Goal: Information Seeking & Learning: Learn about a topic

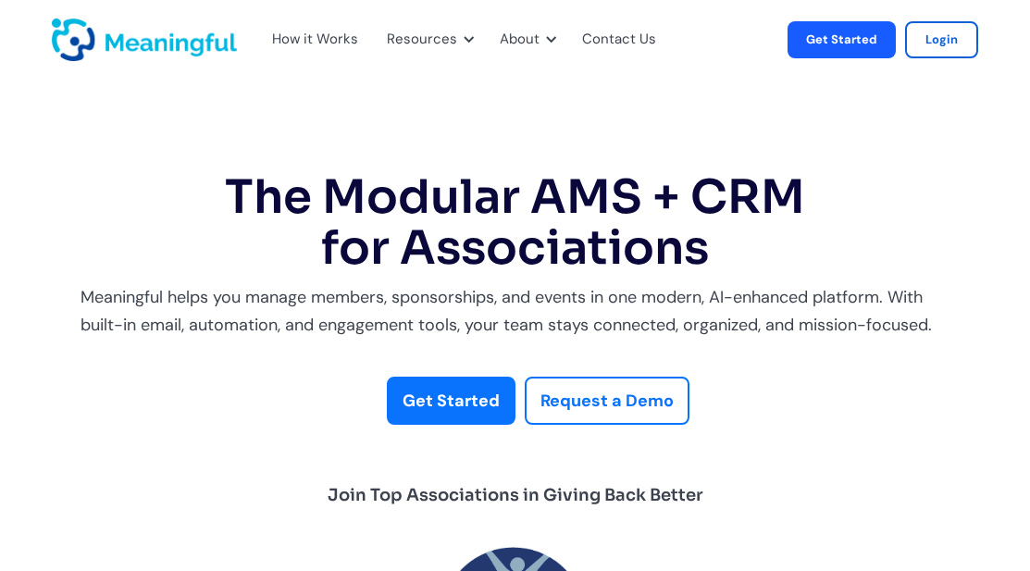
click at [525, 53] on div "About" at bounding box center [525, 39] width 73 height 61
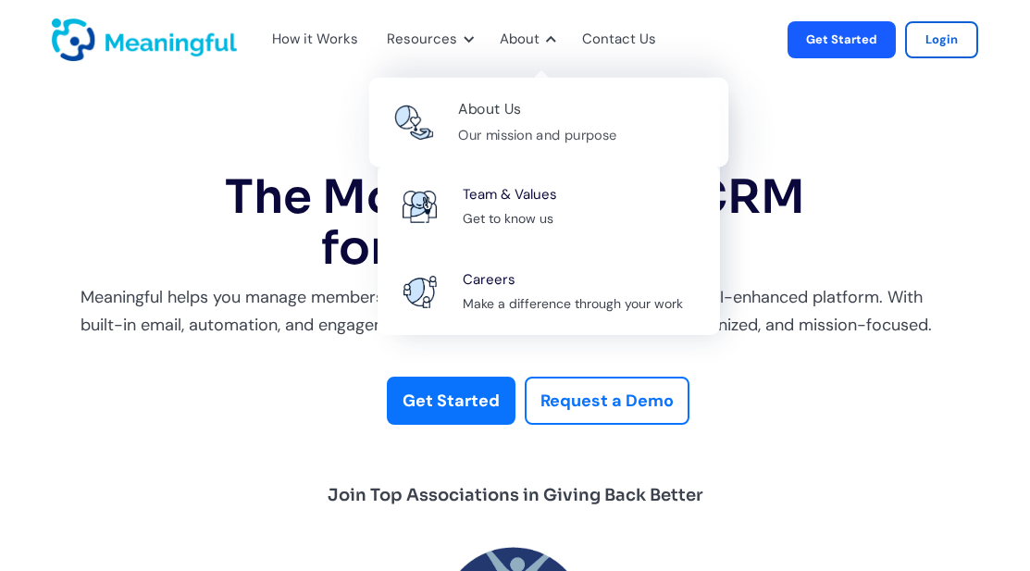
click at [511, 107] on div "About Us" at bounding box center [489, 109] width 63 height 25
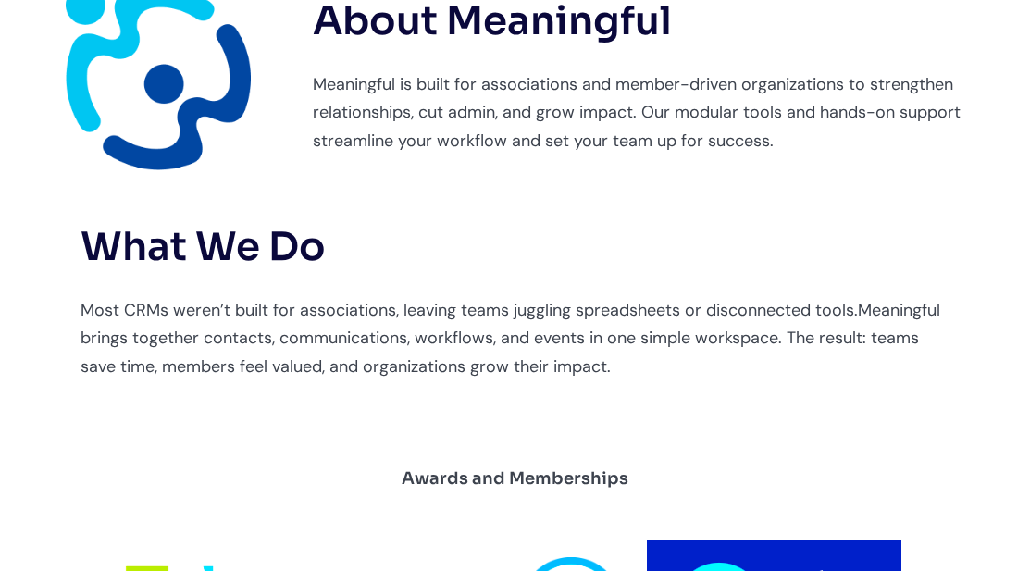
scroll to position [614, 0]
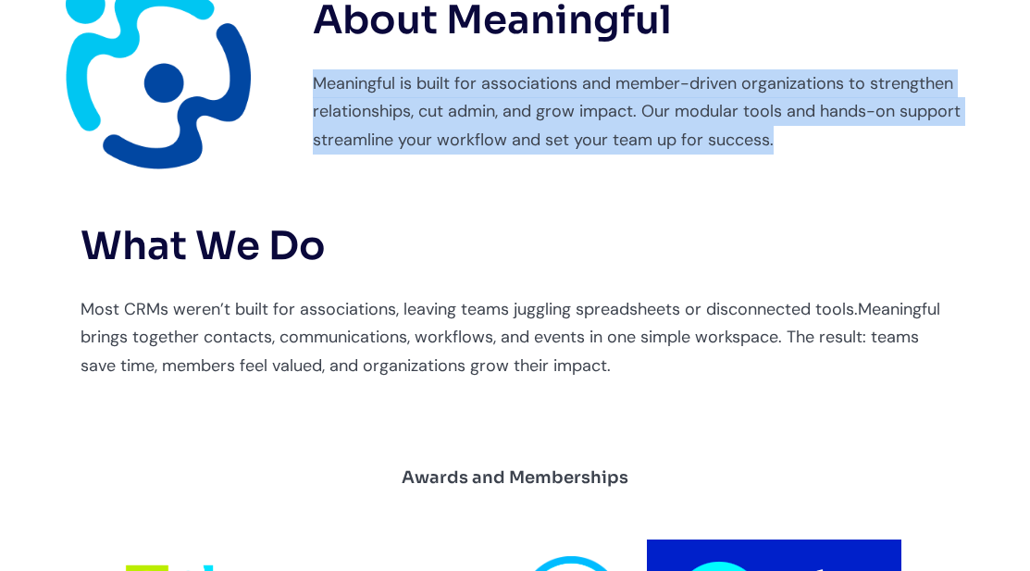
drag, startPoint x: 316, startPoint y: 82, endPoint x: 874, endPoint y: 151, distance: 562.2
click at [874, 151] on p "Meaningful is built for associations and member-driven organizations to strengt…" at bounding box center [662, 111] width 699 height 85
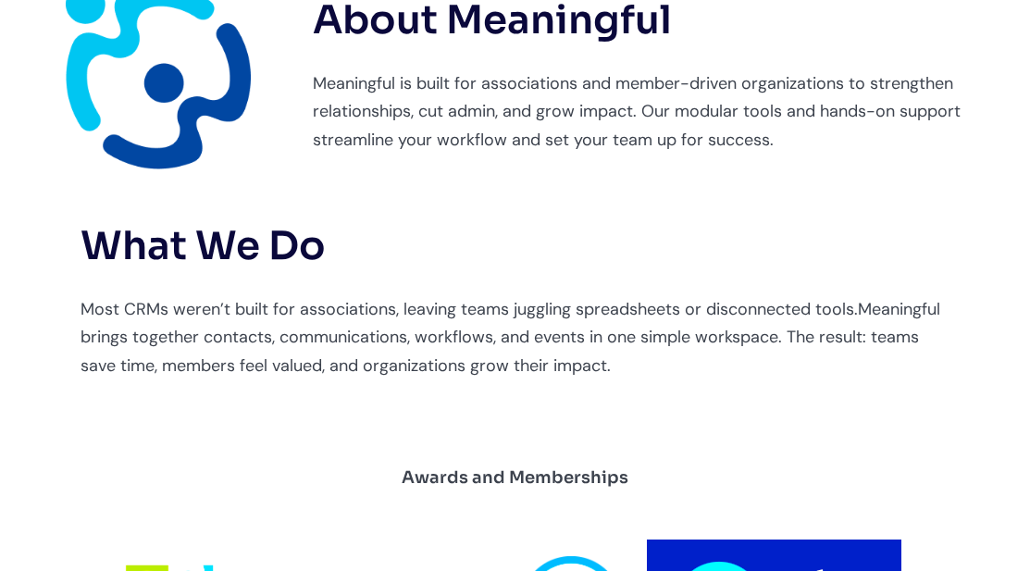
click at [874, 151] on p "Meaningful is built for associations and member-driven organizations to strengt…" at bounding box center [662, 111] width 699 height 85
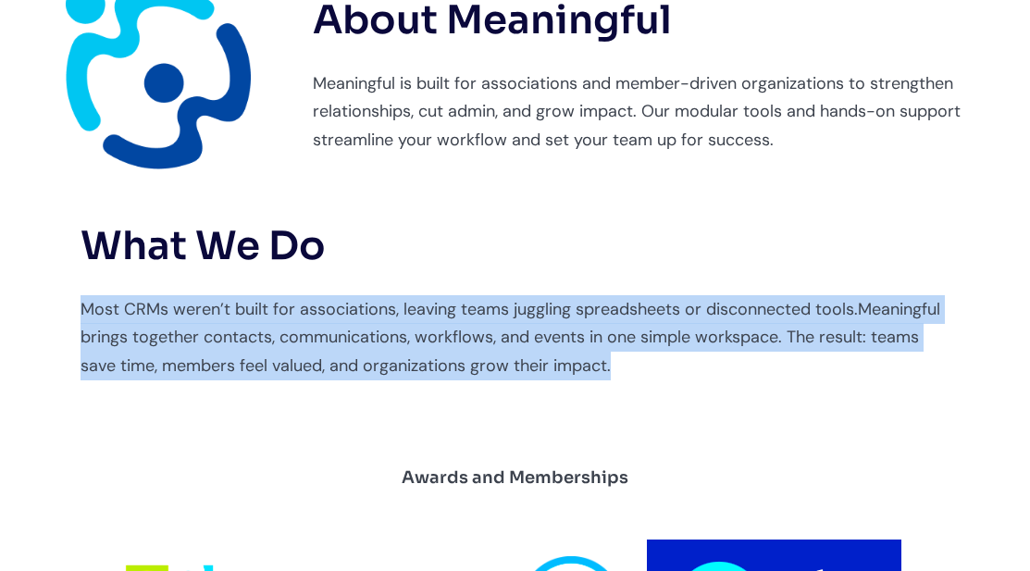
drag, startPoint x: 623, startPoint y: 367, endPoint x: 82, endPoint y: 313, distance: 543.2
click at [82, 313] on p "Most CRMs weren’t built for associations, leaving teams juggling spreadsheets o…" at bounding box center [516, 337] width 870 height 85
copy p "Most CRMs weren’t built for associations, leaving teams juggling spreadsheets o…"
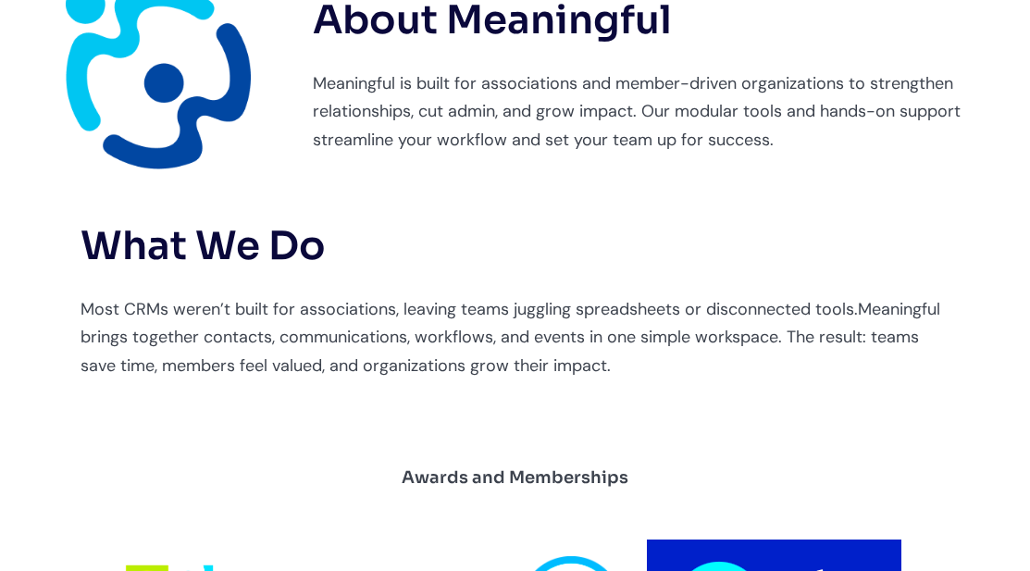
click at [571, 265] on h2 "What We Do" at bounding box center [516, 246] width 870 height 43
